Goal: Subscribe to service/newsletter

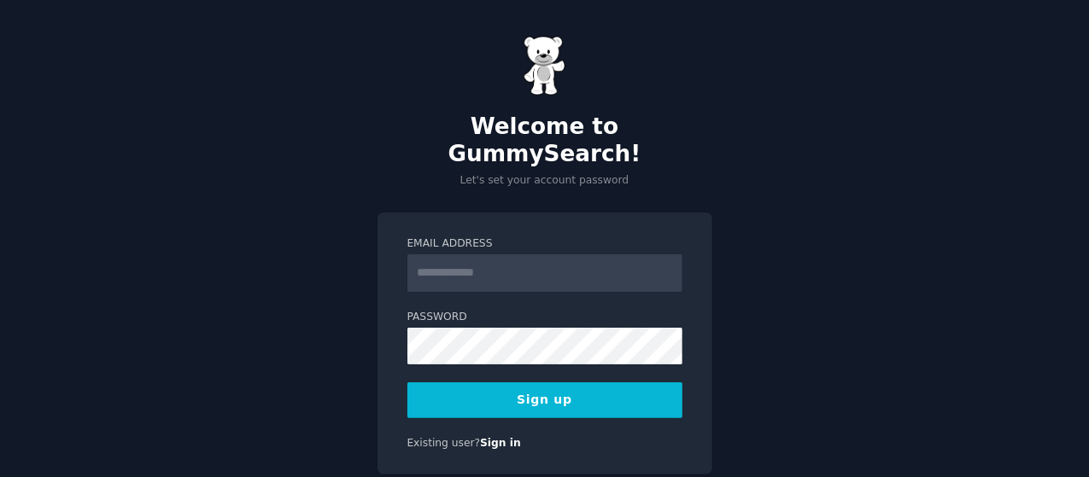
drag, startPoint x: 0, startPoint y: 0, endPoint x: 451, endPoint y: 252, distance: 516.4
click at [451, 254] on input "Email Address" at bounding box center [544, 273] width 275 height 38
type input "**********"
click at [530, 383] on button "Sign up" at bounding box center [544, 401] width 275 height 36
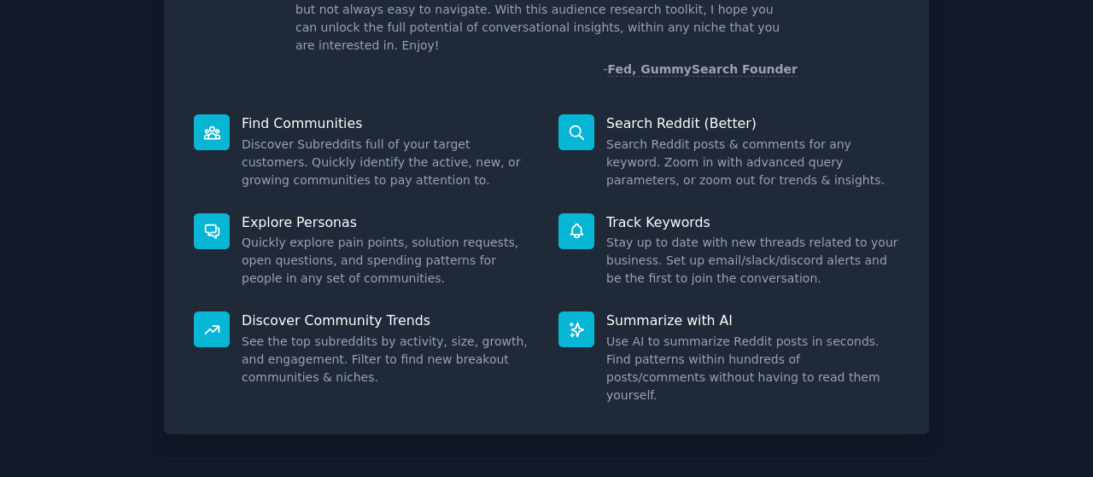
scroll to position [190, 0]
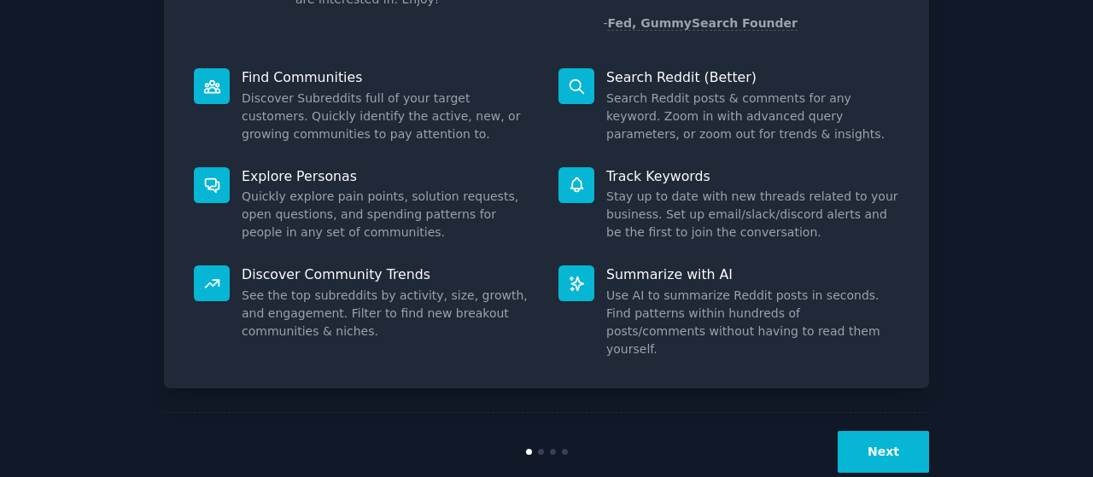
click at [883, 431] on button "Next" at bounding box center [883, 452] width 91 height 42
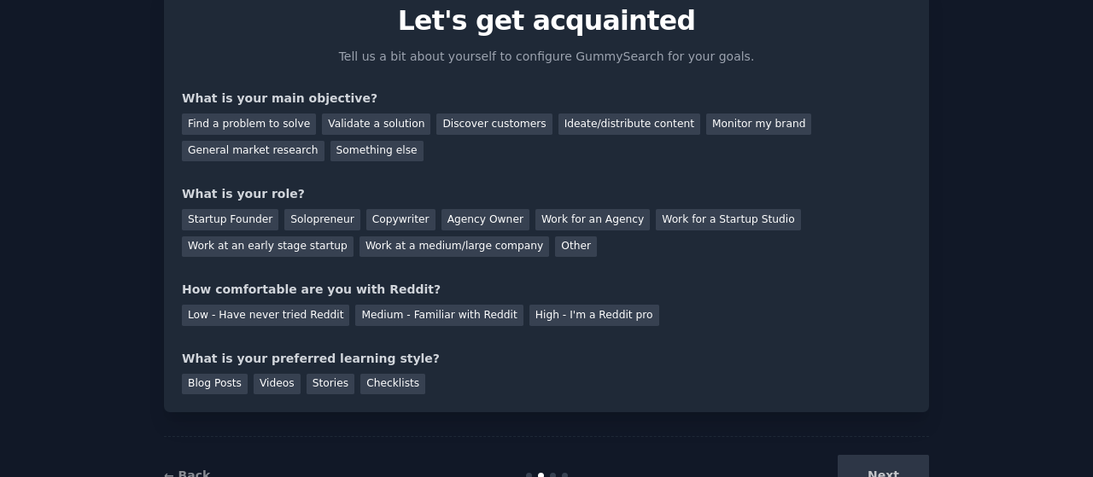
scroll to position [133, 0]
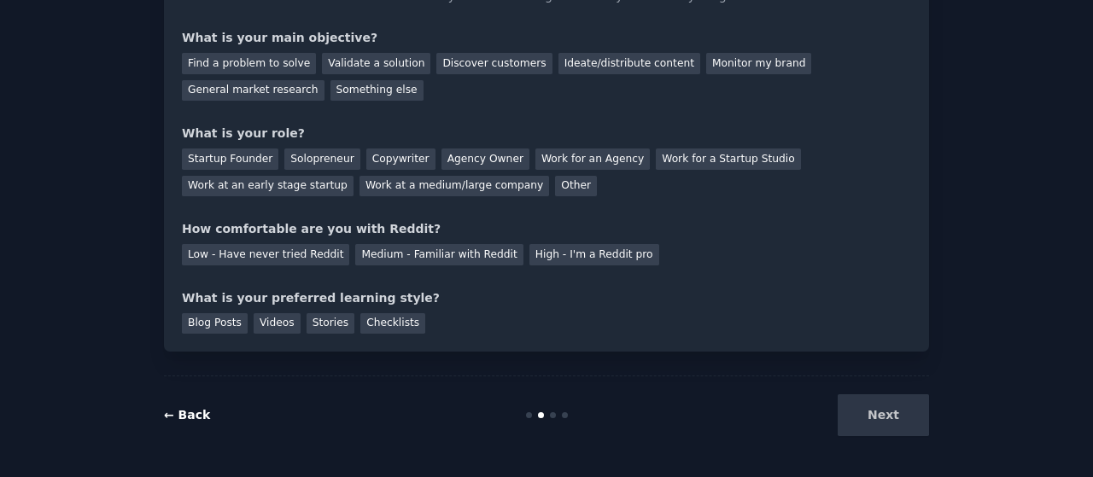
click at [183, 417] on link "← Back" at bounding box center [187, 415] width 46 height 14
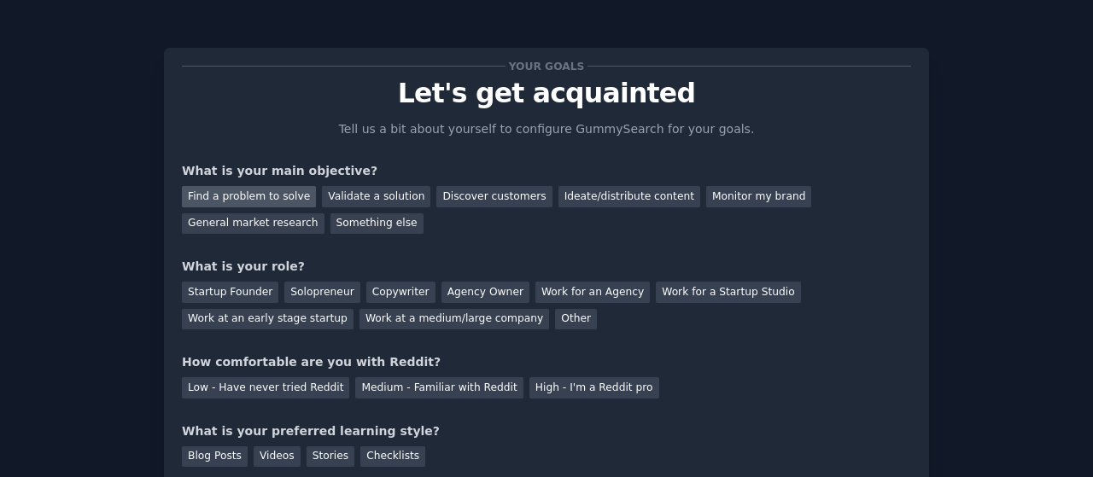
click at [245, 201] on div "Find a problem to solve" at bounding box center [249, 196] width 134 height 21
click at [470, 197] on div "Discover customers" at bounding box center [493, 196] width 115 height 21
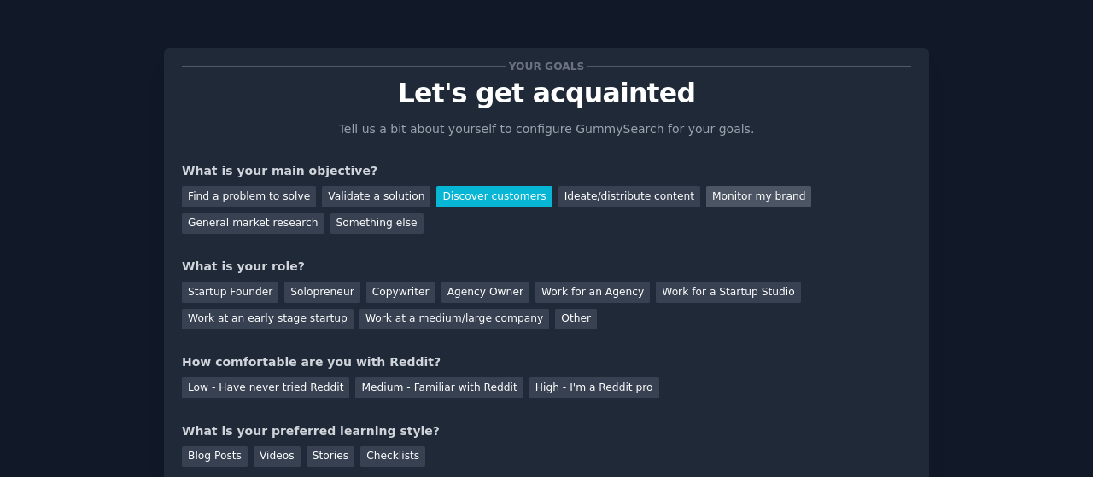
click at [706, 199] on div "Monitor my brand" at bounding box center [758, 196] width 105 height 21
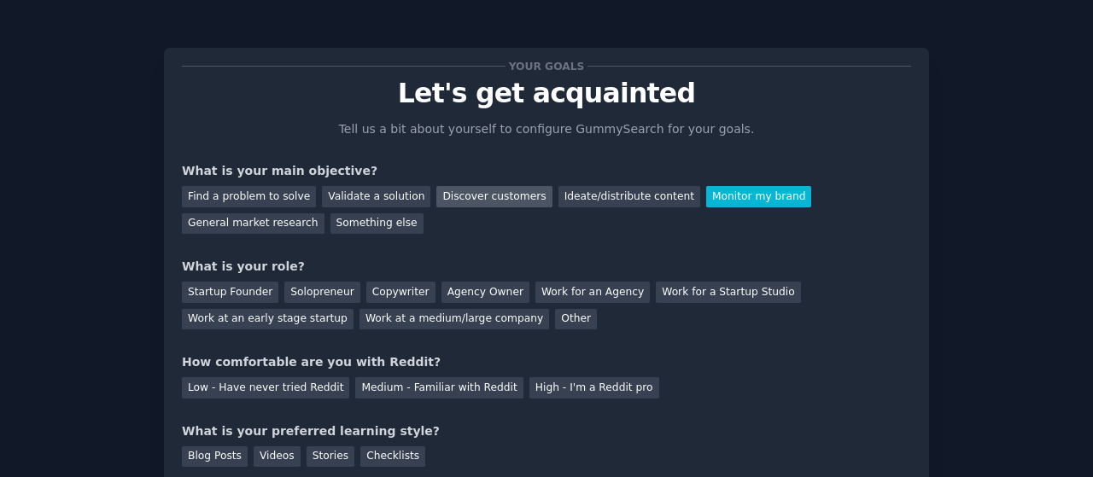
click at [475, 199] on div "Discover customers" at bounding box center [493, 196] width 115 height 21
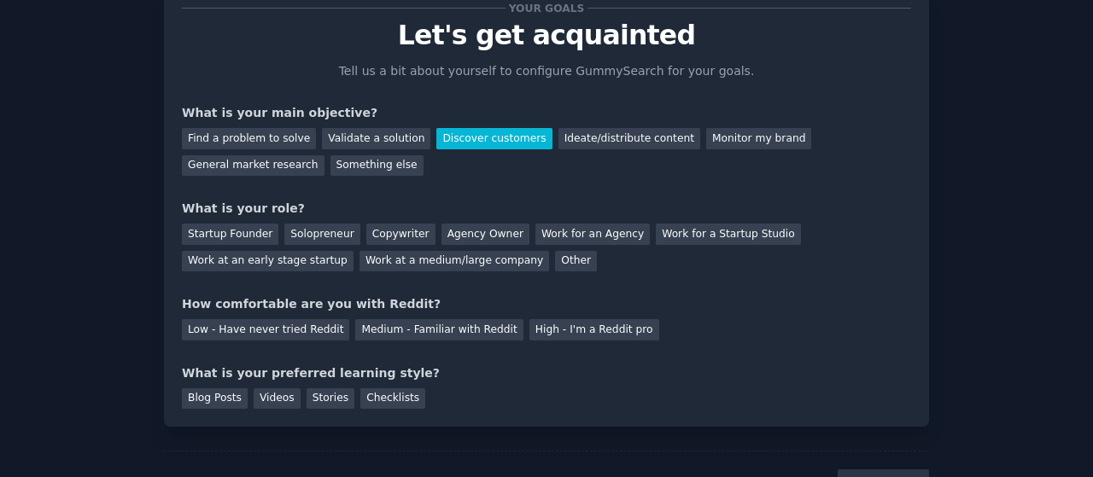
scroll to position [85, 0]
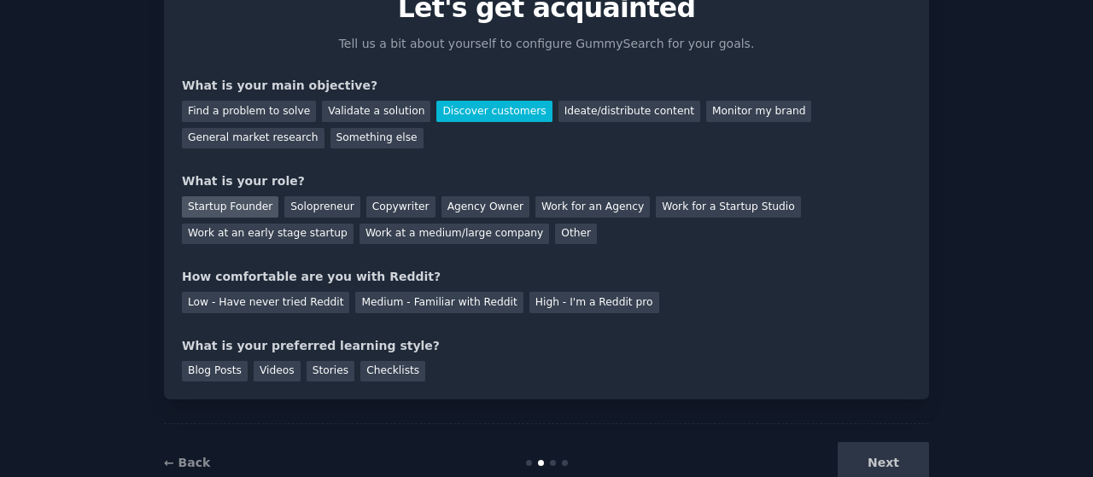
click at [217, 201] on div "Startup Founder" at bounding box center [230, 206] width 96 height 21
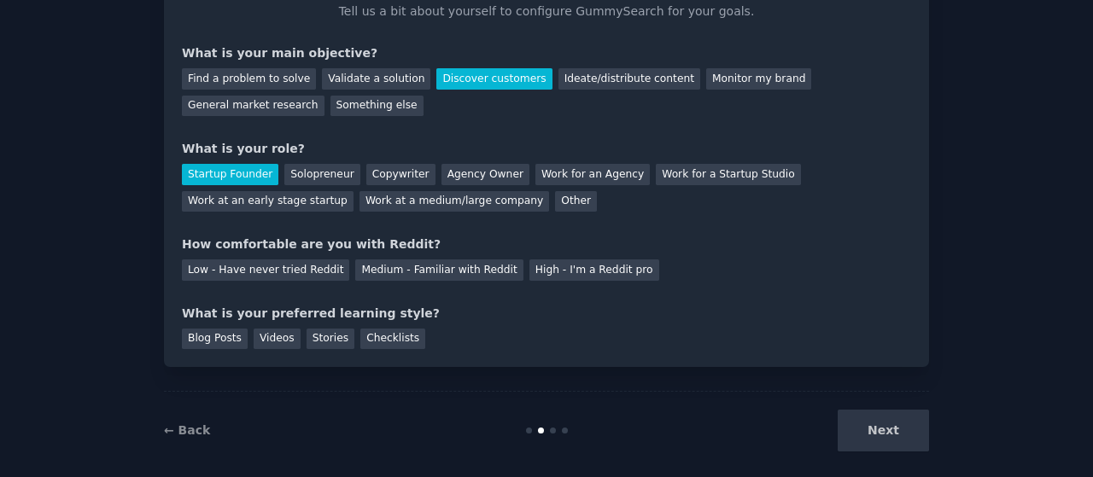
scroll to position [133, 0]
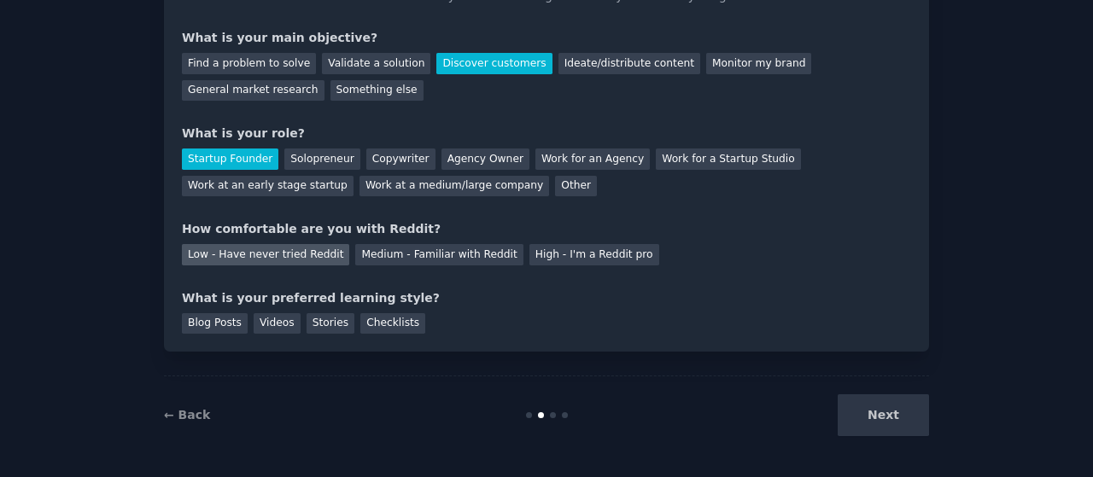
click at [246, 254] on div "Low - Have never tried Reddit" at bounding box center [265, 254] width 167 height 21
click at [281, 325] on div "Videos" at bounding box center [277, 323] width 47 height 21
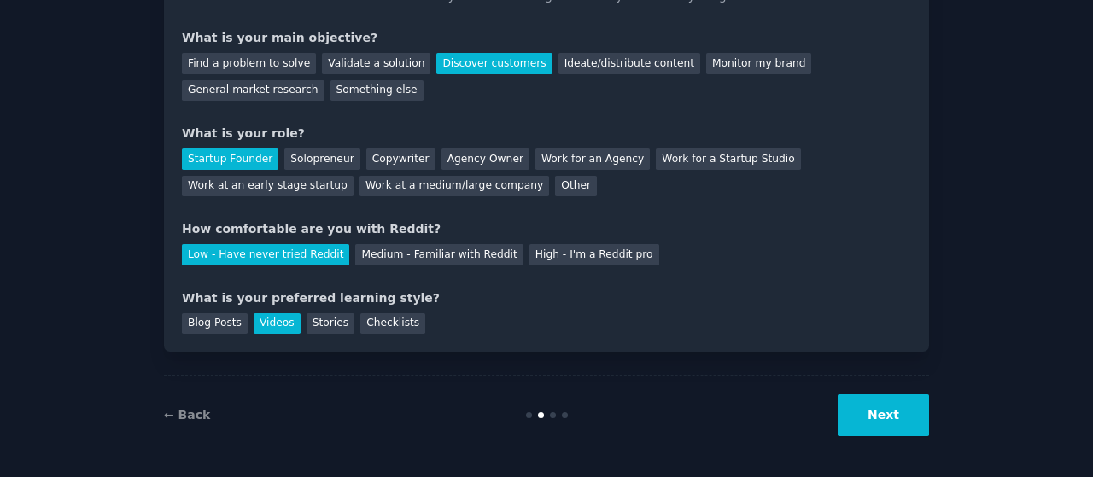
click at [903, 412] on button "Next" at bounding box center [883, 415] width 91 height 42
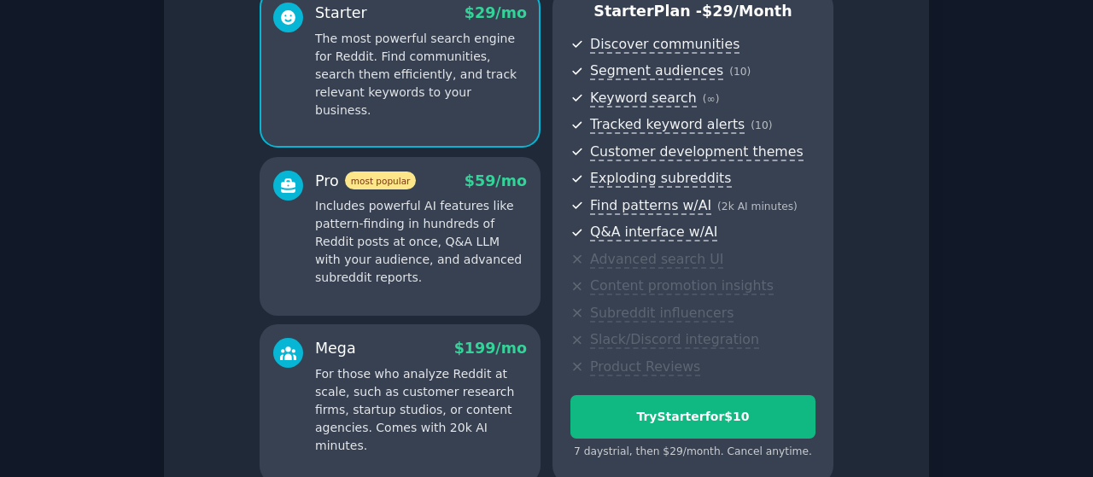
scroll to position [75, 0]
